Goal: Task Accomplishment & Management: Use online tool/utility

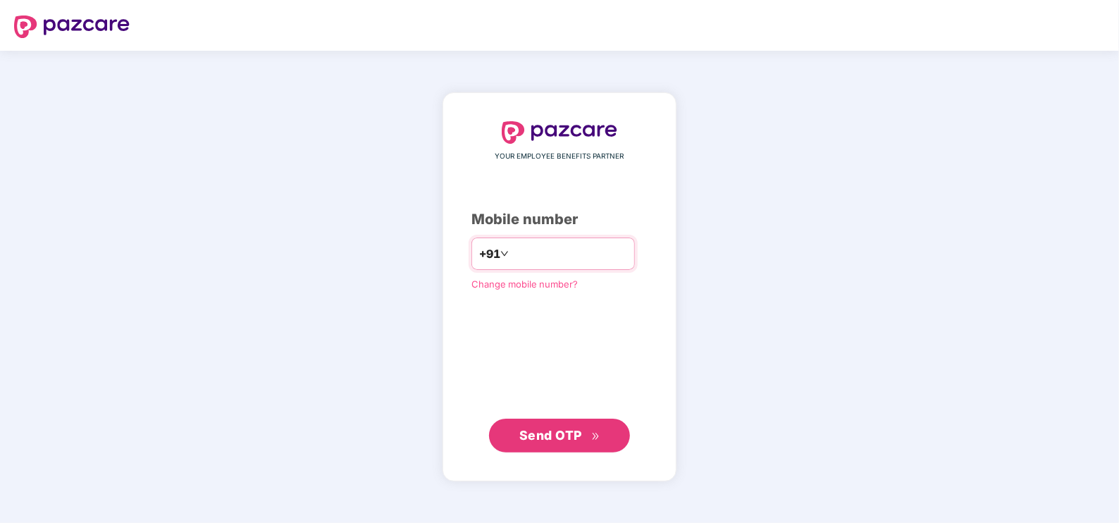
type input "**********"
click at [533, 431] on span "Send OTP" at bounding box center [550, 435] width 63 height 15
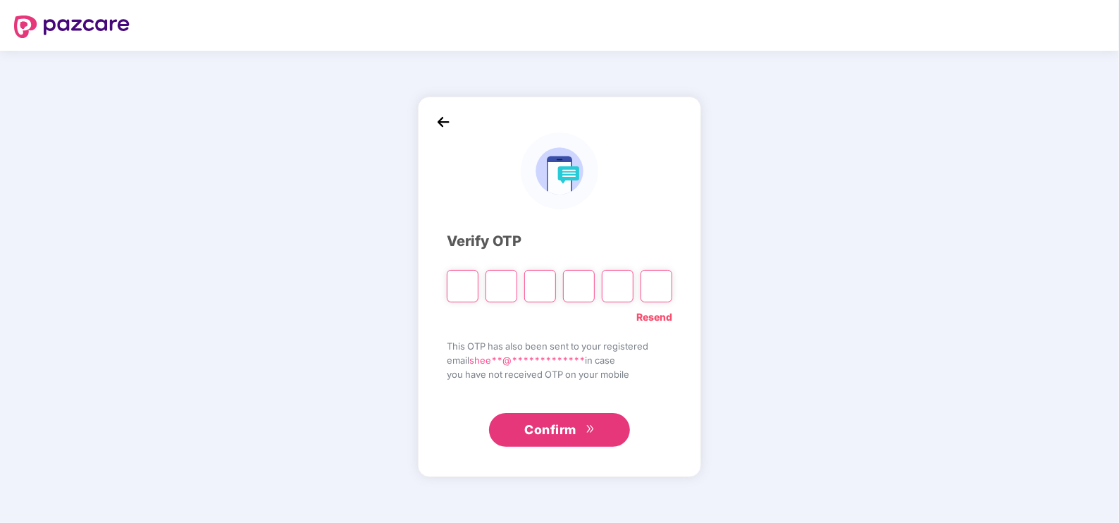
type input "*"
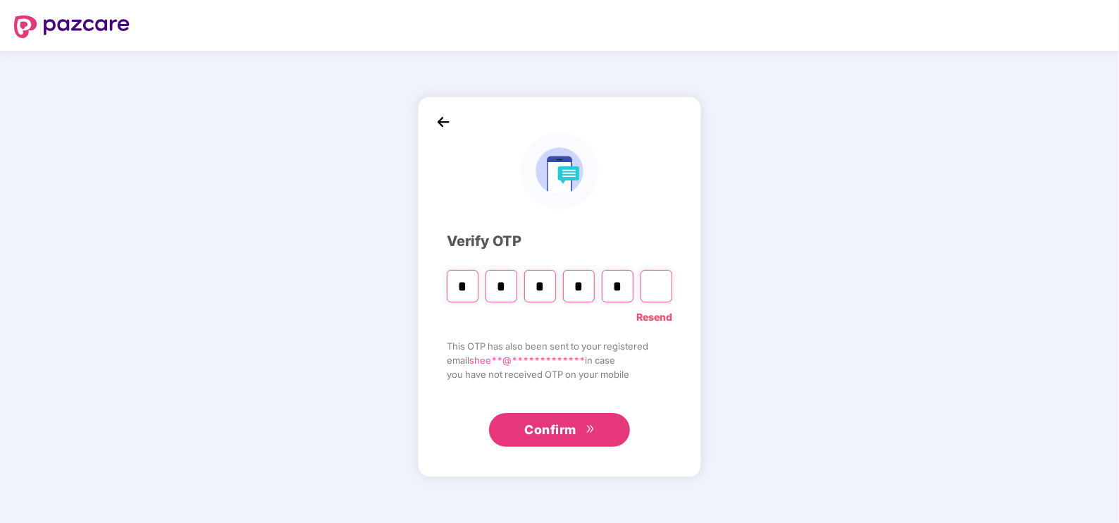
type input "*"
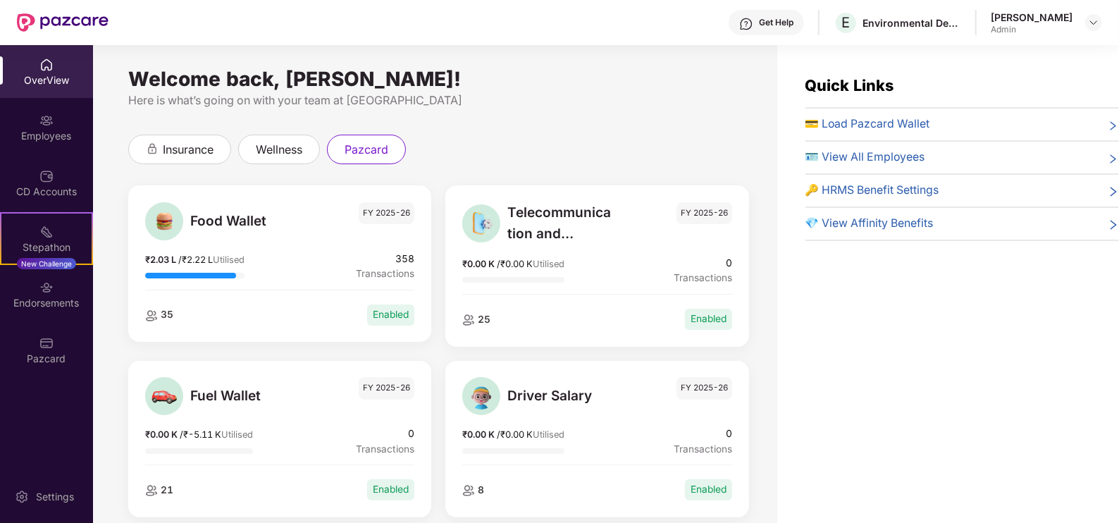
click at [879, 120] on span "💳 Load Pazcard Wallet" at bounding box center [867, 125] width 125 height 18
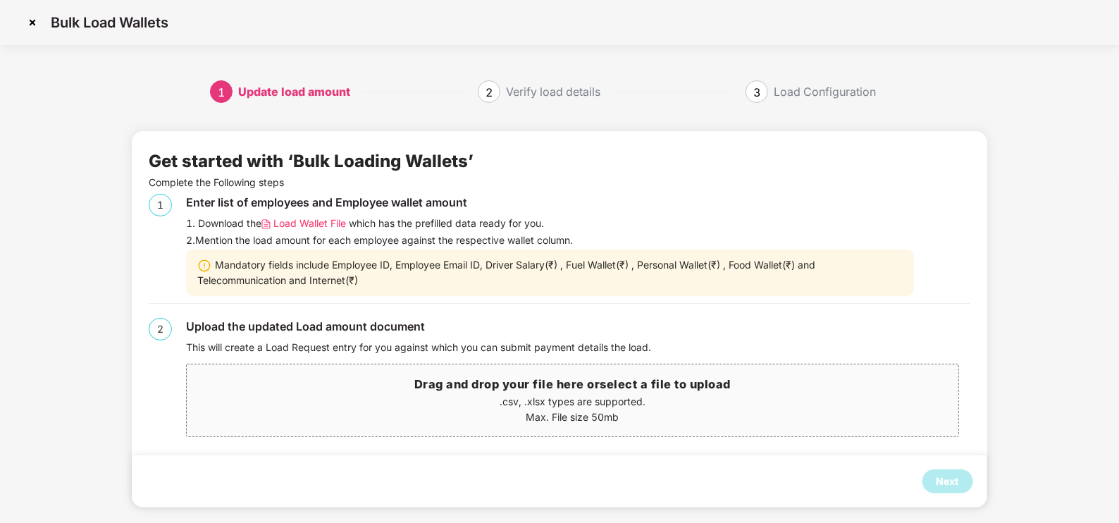
click at [302, 221] on span "Load Wallet File" at bounding box center [310, 224] width 73 height 16
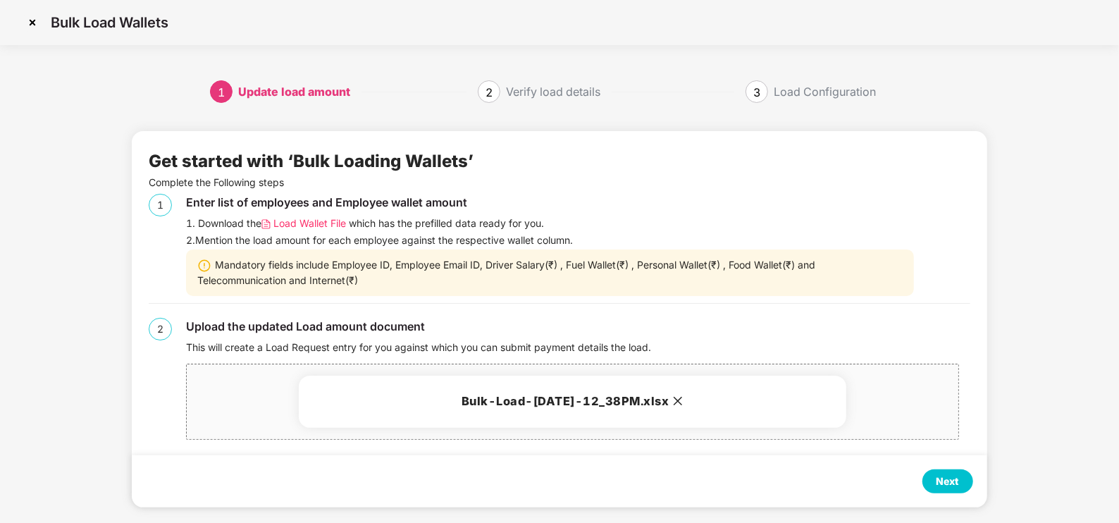
click at [948, 486] on div "Next" at bounding box center [947, 482] width 23 height 16
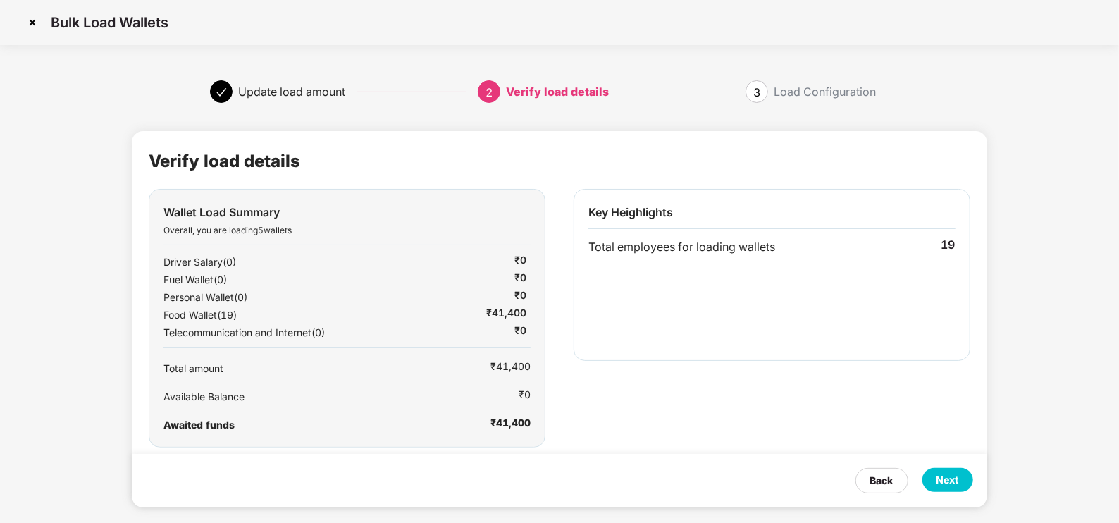
click at [948, 486] on div "Next" at bounding box center [947, 480] width 23 height 16
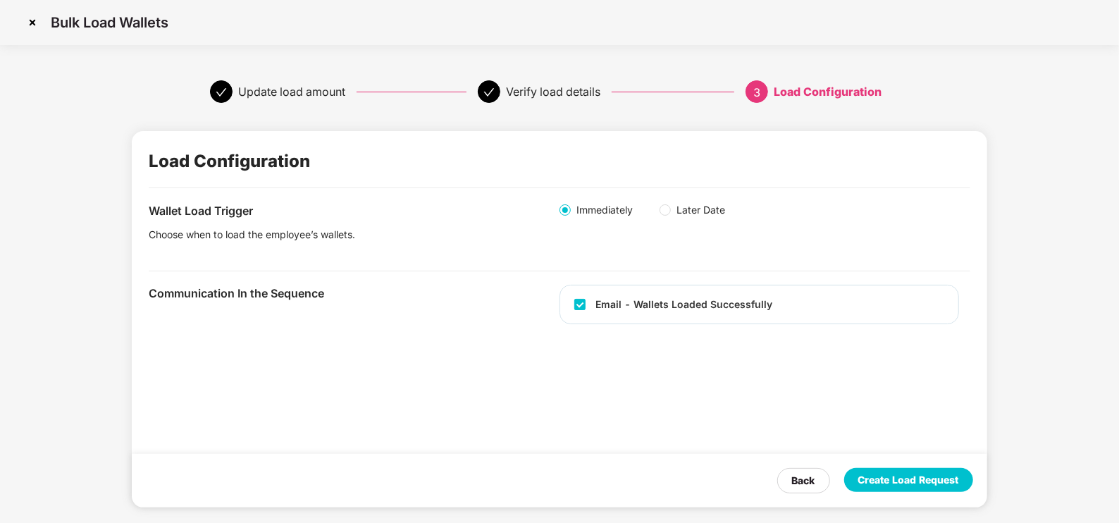
click at [884, 481] on div "Create Load Request" at bounding box center [908, 480] width 101 height 16
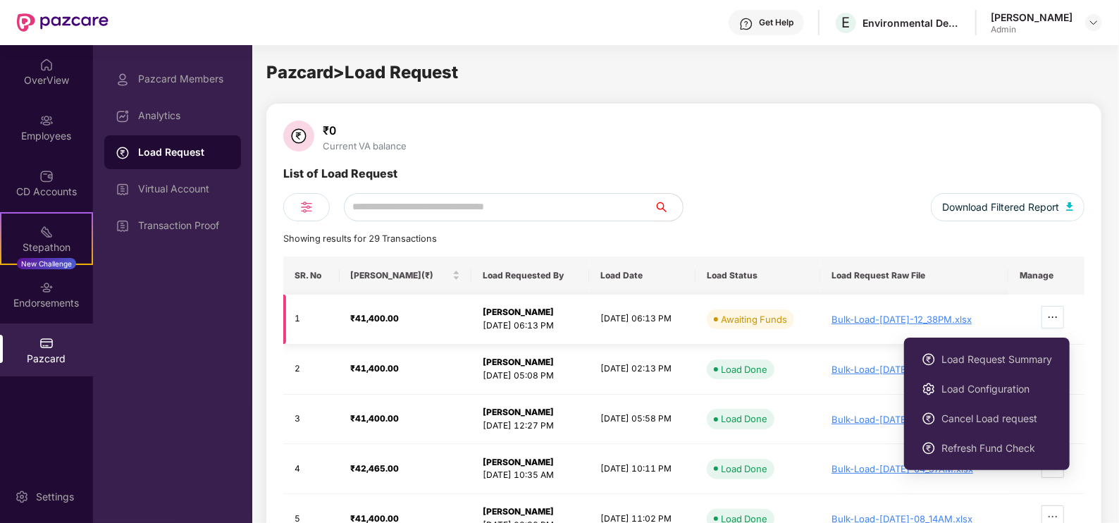
click at [1058, 316] on icon "ellipsis" at bounding box center [1052, 316] width 11 height 11
click at [1000, 361] on span "Load Request Summary" at bounding box center [996, 360] width 111 height 16
